Goal: Information Seeking & Learning: Learn about a topic

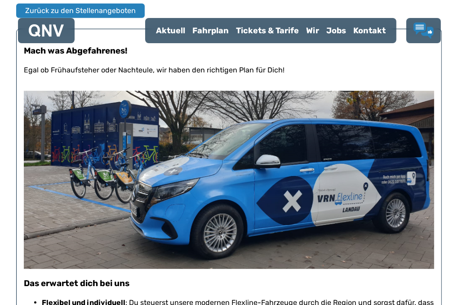
scroll to position [314, 0]
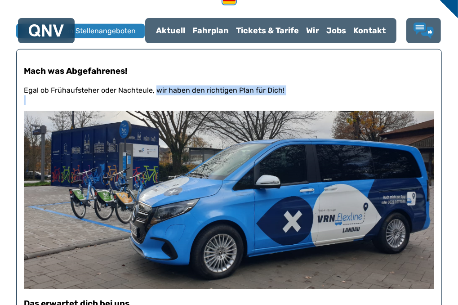
drag, startPoint x: 172, startPoint y: 104, endPoint x: 289, endPoint y: 110, distance: 117.0
click at [289, 110] on div "Mach was Abgefahrenes! Egal ob Frühaufsteher oder Nachteule, wir haben den rich…" at bounding box center [229, 302] width 410 height 506
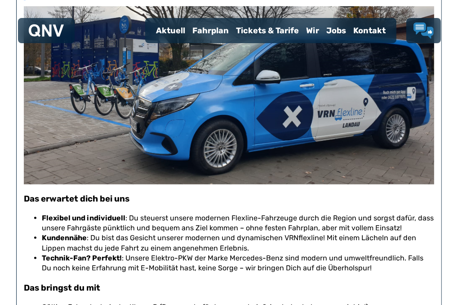
scroll to position [494, 0]
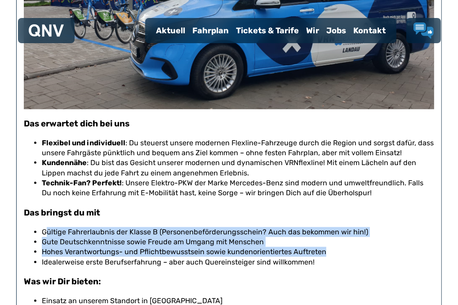
drag, startPoint x: 48, startPoint y: 245, endPoint x: 359, endPoint y: 264, distance: 312.3
click at [359, 264] on ul "Gültige Fahrerlaubnis der Klasse B (Personenbeförderungsschein? Auch das bekomm…" at bounding box center [234, 247] width 399 height 40
click at [130, 256] on li "Hohes Verantwortungs- und Pflichtbewusstsein sowie kundenorientiertes Auftreten" at bounding box center [238, 252] width 392 height 10
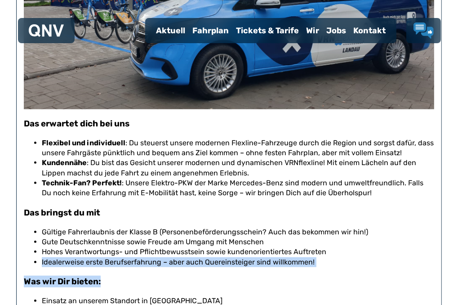
drag, startPoint x: 60, startPoint y: 276, endPoint x: 343, endPoint y: 279, distance: 283.0
click at [343, 279] on div "Mach was Abgefahrenes! Egal ob Frühaufsteher oder Nachteule, wir haben den rich…" at bounding box center [229, 123] width 410 height 506
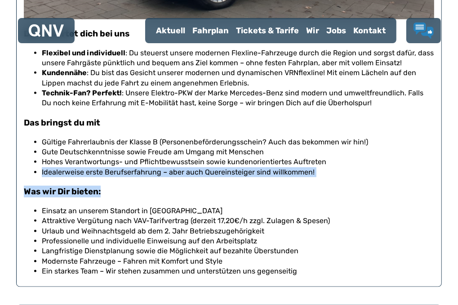
scroll to position [629, 0]
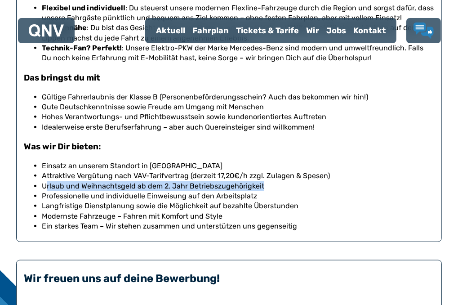
drag, startPoint x: 56, startPoint y: 199, endPoint x: 274, endPoint y: 199, distance: 217.8
click at [274, 191] on p "Urlaub und Weihnachtsgeld ab dem 2. Jahr Betriebszugehörigkeit" at bounding box center [238, 186] width 392 height 10
drag, startPoint x: 43, startPoint y: 208, endPoint x: 283, endPoint y: 210, distance: 239.9
click at [283, 201] on li "Professionelle und individuelle Einweisung auf den Arbeitsplatz" at bounding box center [238, 196] width 392 height 10
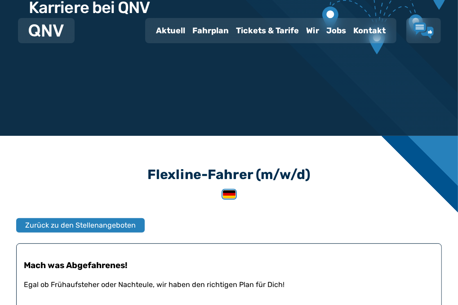
scroll to position [45, 0]
